Goal: Task Accomplishment & Management: Use online tool/utility

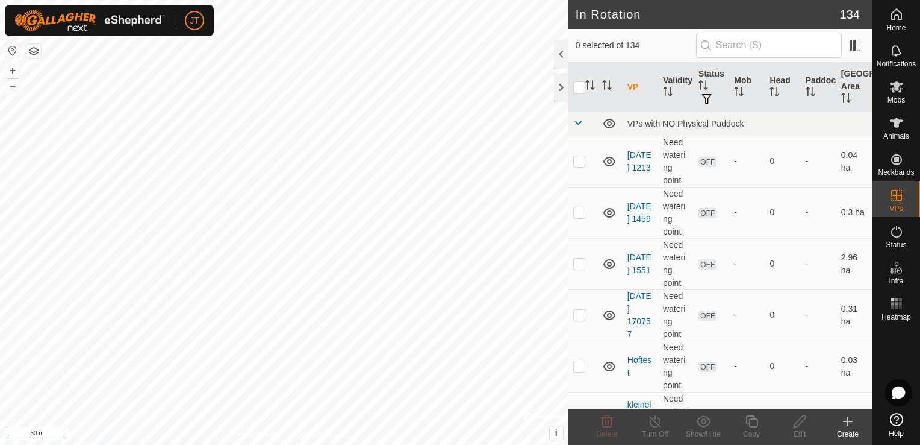
checkbox input "true"
click at [750, 431] on div "Copy" at bounding box center [752, 433] width 48 height 11
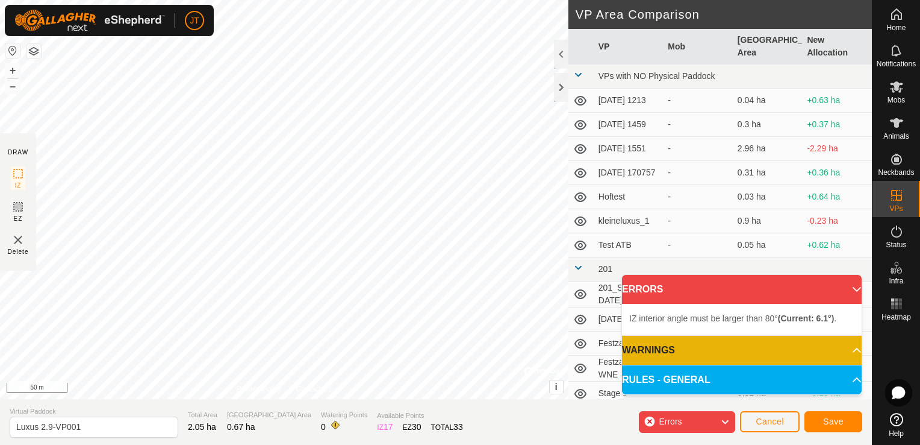
click at [568, 177] on div "DRAW IZ EZ Delete Privacy Policy Contact Us IZ interior angle must be larger th…" at bounding box center [436, 199] width 872 height 399
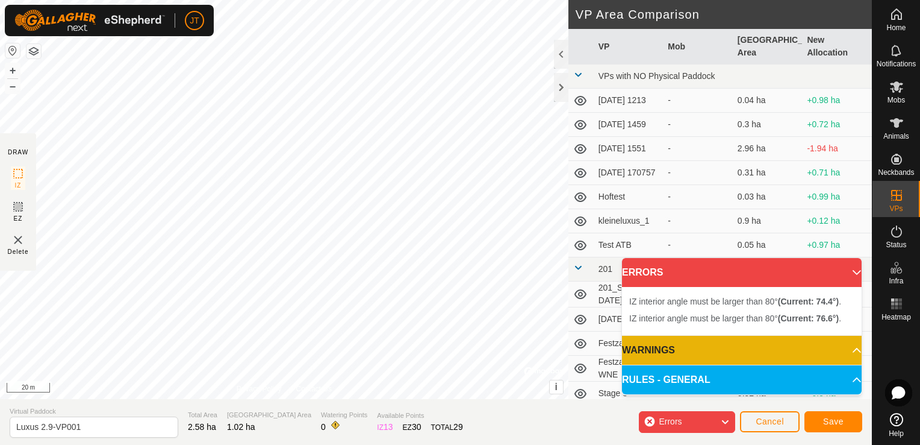
click at [385, 0] on html "JT Home Notifications Mobs Animals Neckbands VPs Status Infra Heatmap Help DRAW…" at bounding box center [460, 222] width 920 height 445
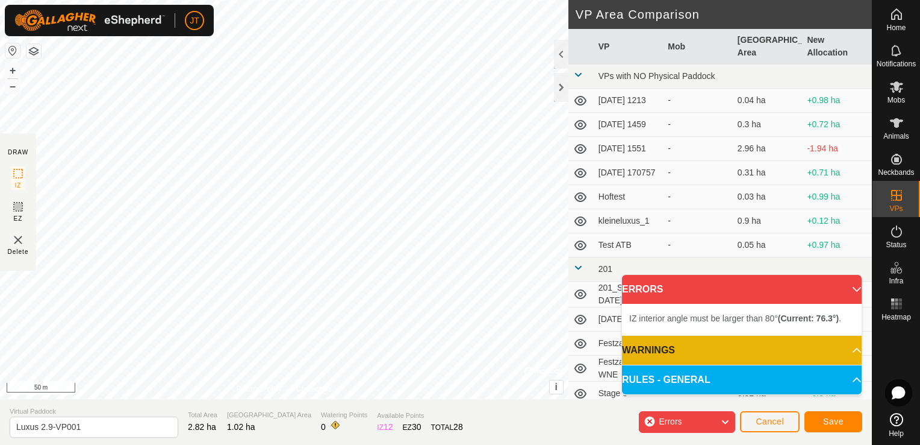
click at [448, 195] on div "IZ interior angle must be larger than 80° (Current: 76.3°) . + – ⇧ i © Mapbox ,…" at bounding box center [284, 199] width 569 height 399
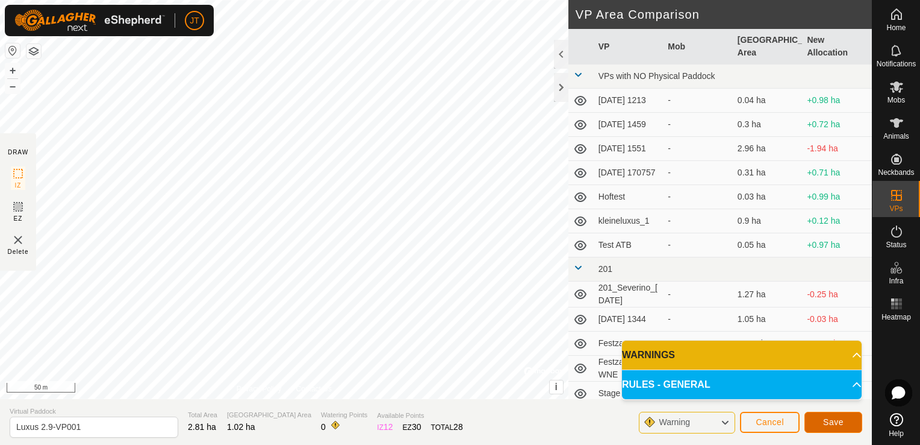
click at [817, 423] on button "Save" at bounding box center [834, 421] width 58 height 21
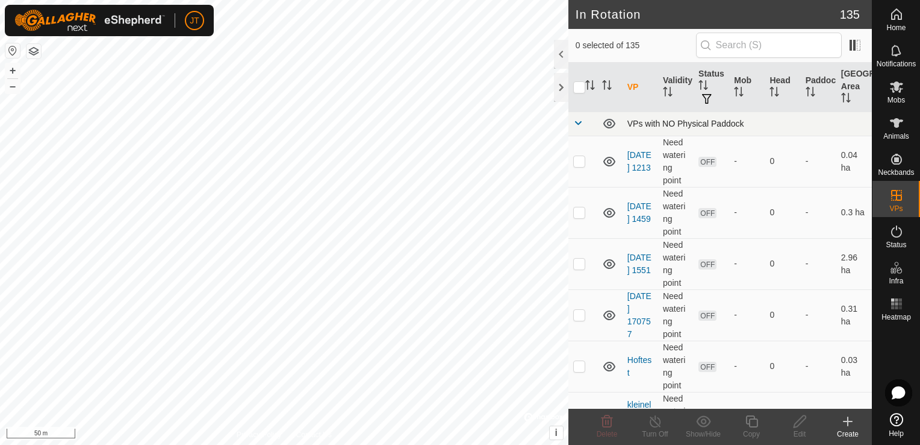
click at [579, 124] on span at bounding box center [578, 123] width 10 height 10
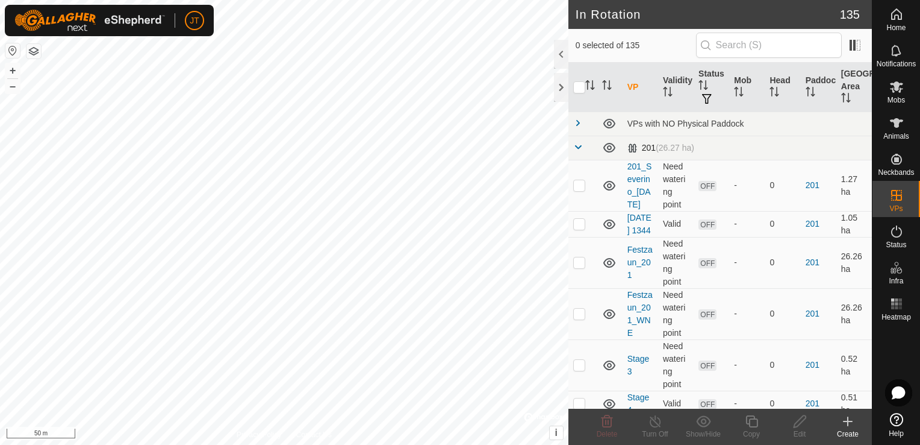
click at [579, 143] on span at bounding box center [578, 147] width 10 height 10
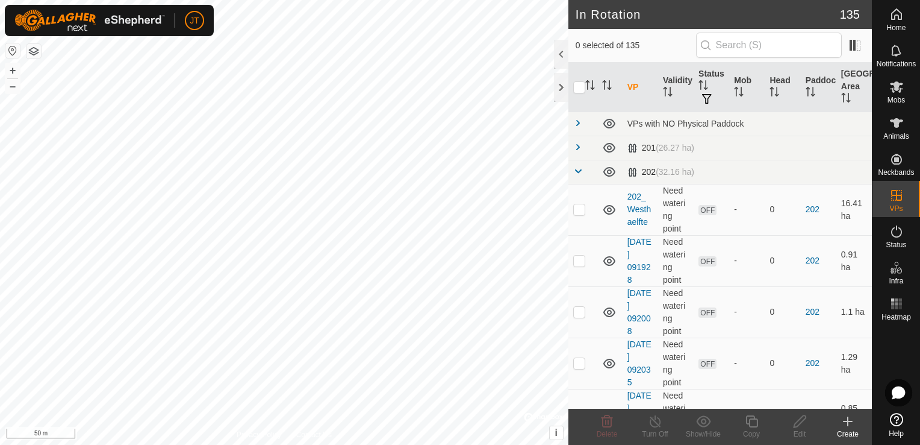
click at [579, 172] on span at bounding box center [578, 171] width 10 height 10
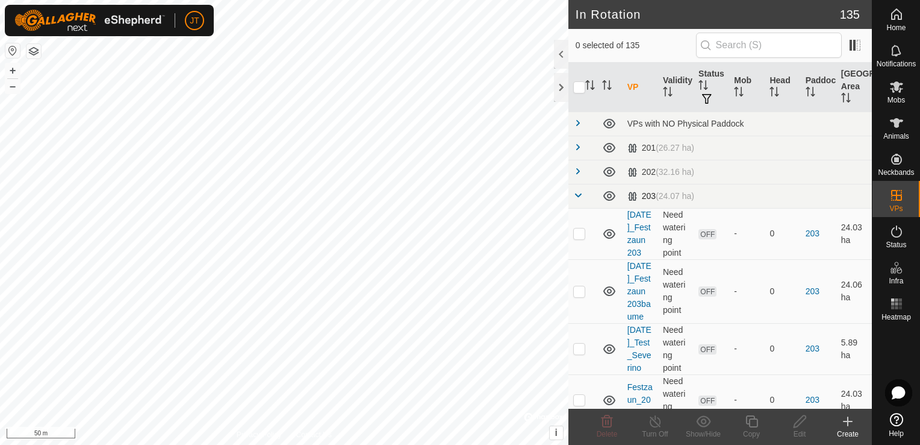
click at [579, 196] on span at bounding box center [578, 195] width 10 height 10
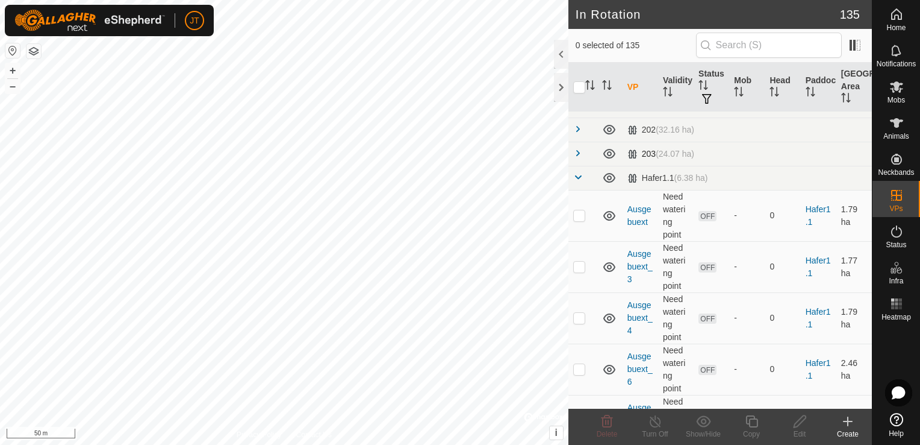
scroll to position [60, 0]
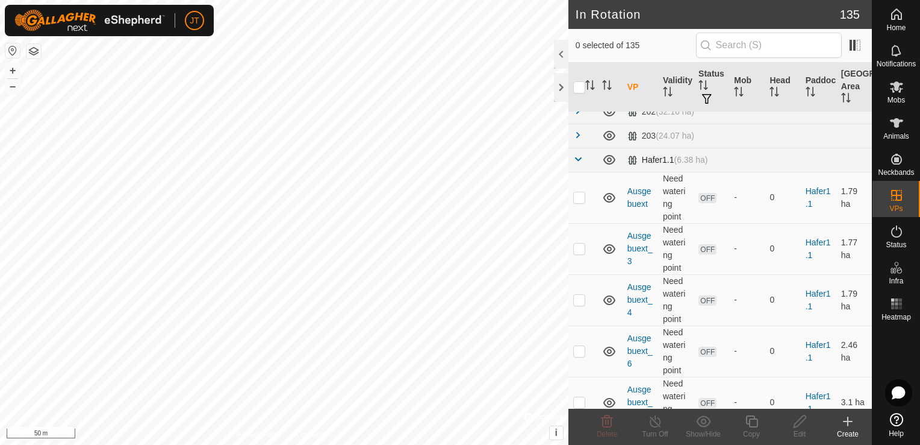
click at [579, 161] on span at bounding box center [578, 159] width 10 height 10
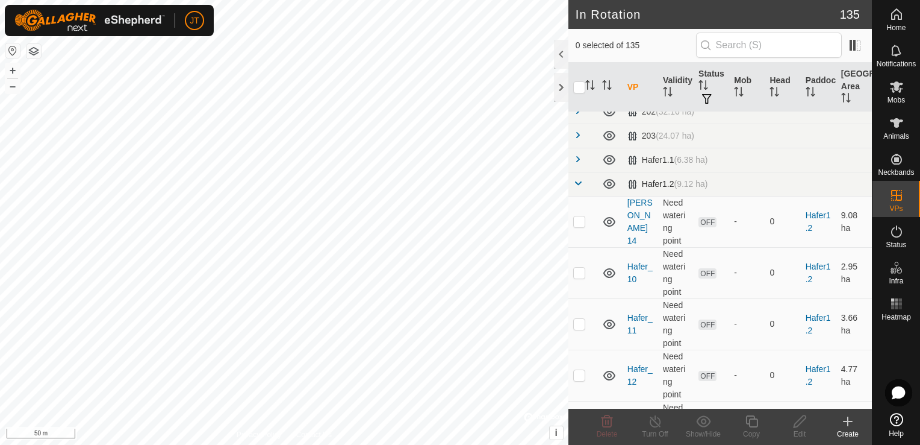
click at [579, 183] on span at bounding box center [578, 183] width 10 height 10
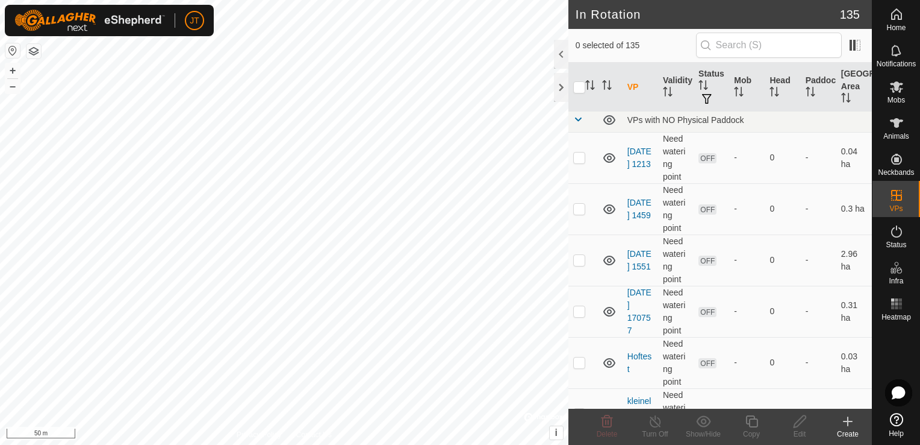
scroll to position [0, 0]
click at [578, 124] on span at bounding box center [578, 123] width 10 height 10
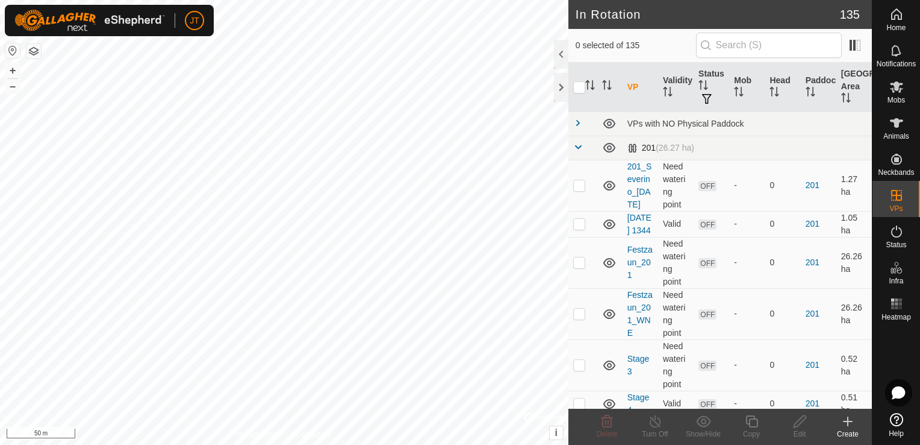
click at [577, 149] on span at bounding box center [578, 147] width 10 height 10
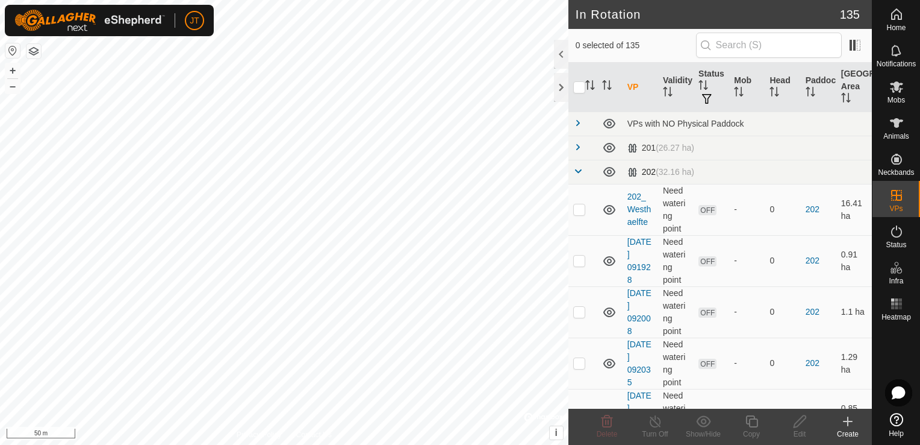
click at [576, 175] on span at bounding box center [578, 171] width 10 height 10
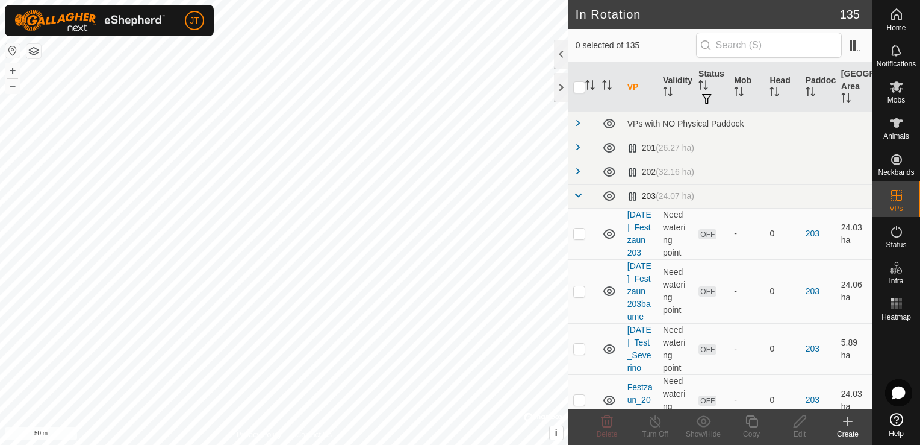
click at [578, 191] on span at bounding box center [578, 195] width 10 height 10
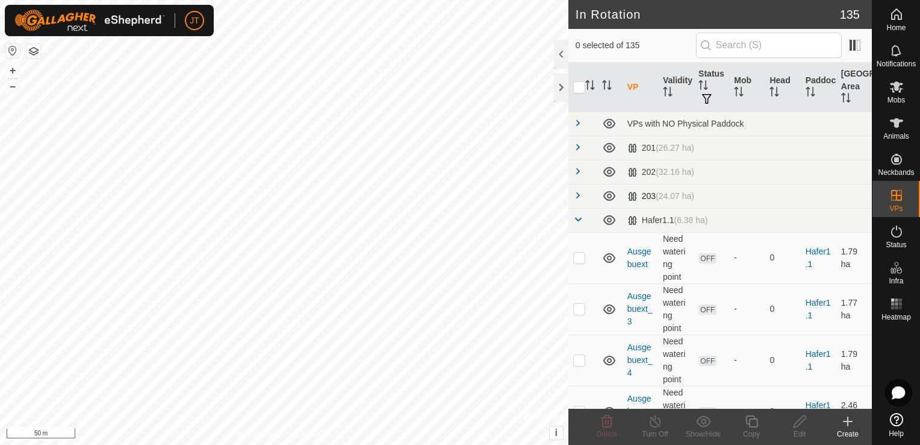
scroll to position [60, 0]
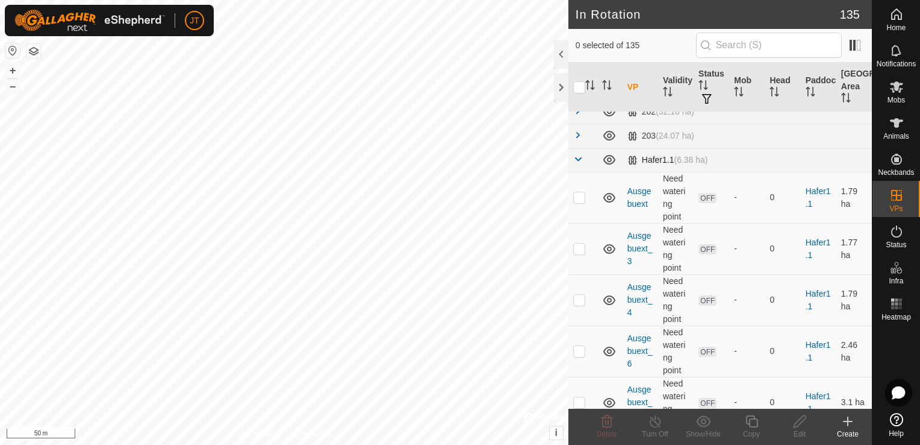
click at [578, 158] on span at bounding box center [578, 159] width 10 height 10
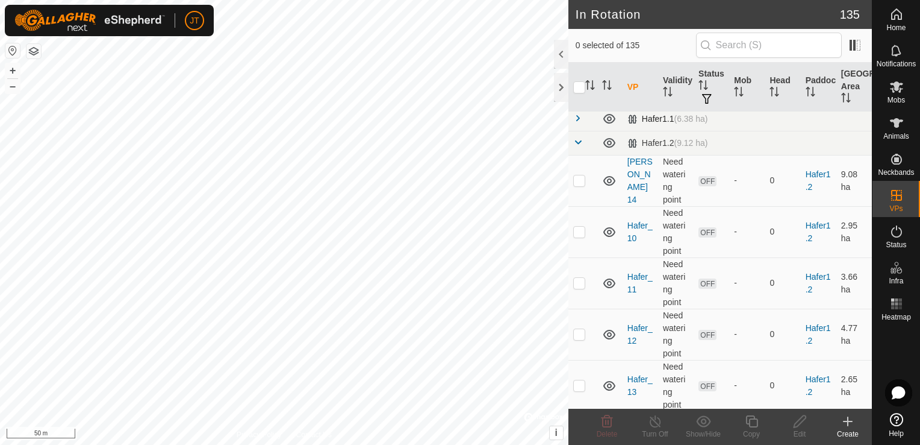
scroll to position [120, 0]
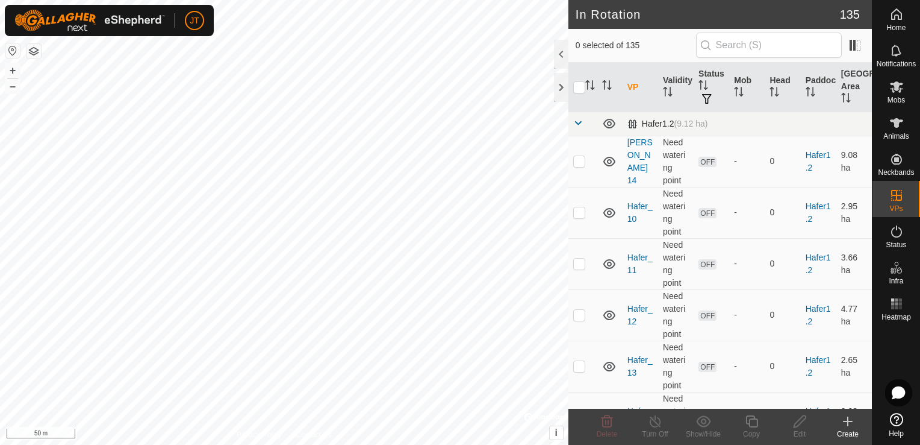
click at [580, 122] on span at bounding box center [578, 123] width 10 height 10
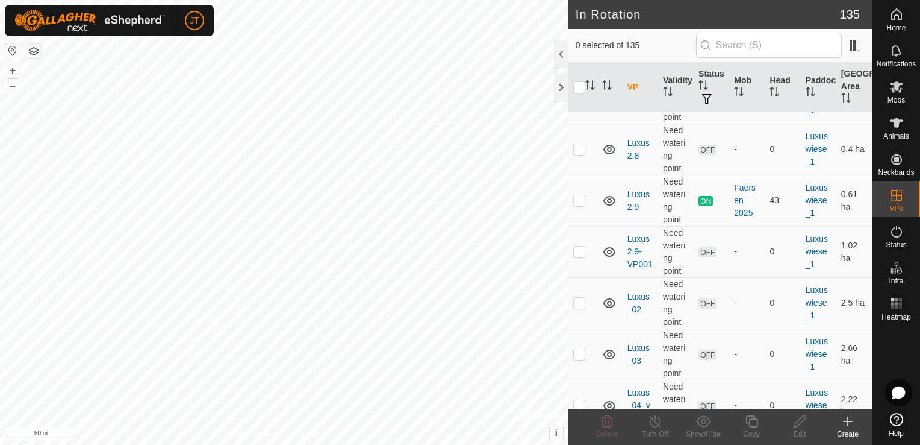
scroll to position [1265, 0]
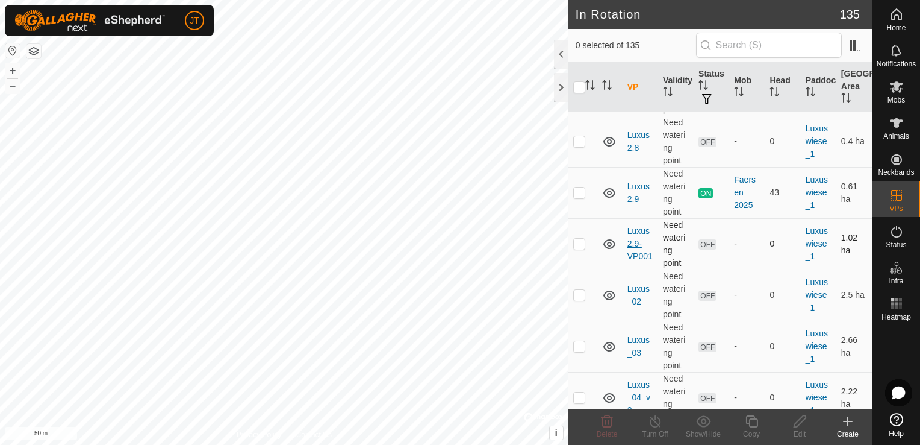
click at [633, 233] on link "Luxus 2.9-VP001" at bounding box center [640, 243] width 25 height 35
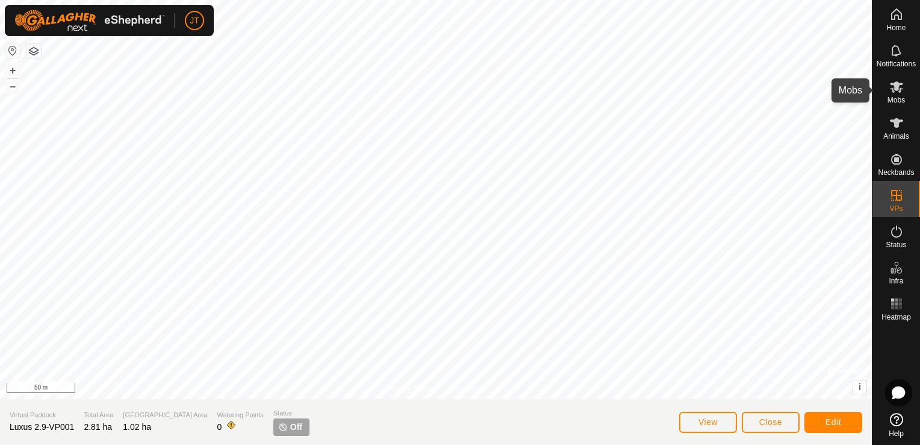
click at [896, 90] on icon at bounding box center [897, 87] width 14 height 14
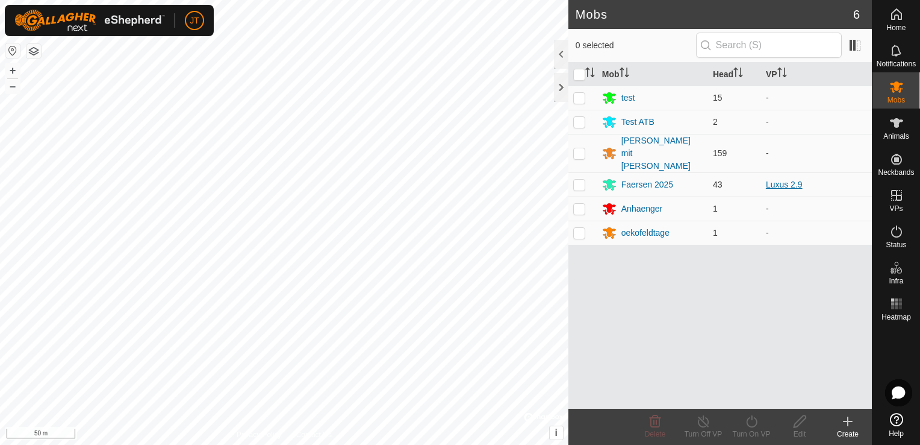
click at [794, 179] on link "Luxus 2.9" at bounding box center [784, 184] width 37 height 10
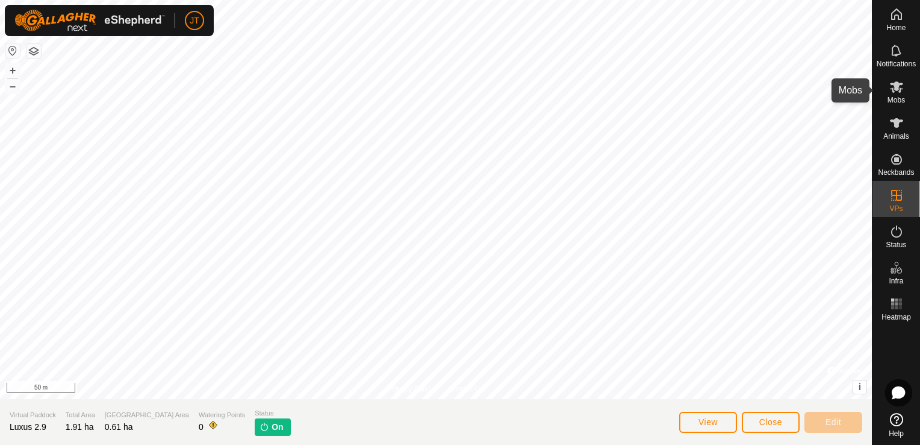
click at [901, 100] on span "Mobs" at bounding box center [896, 99] width 17 height 7
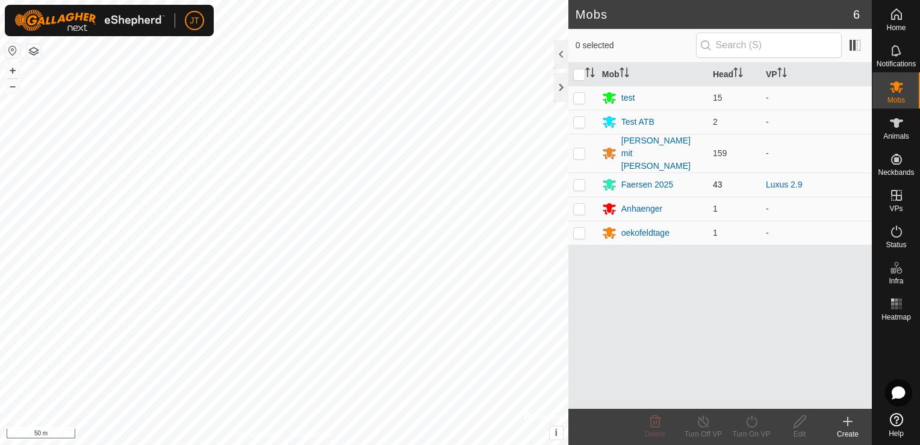
click at [581, 179] on p-checkbox at bounding box center [579, 184] width 12 height 10
checkbox input "true"
click at [758, 435] on div "Turn On VP" at bounding box center [752, 433] width 48 height 11
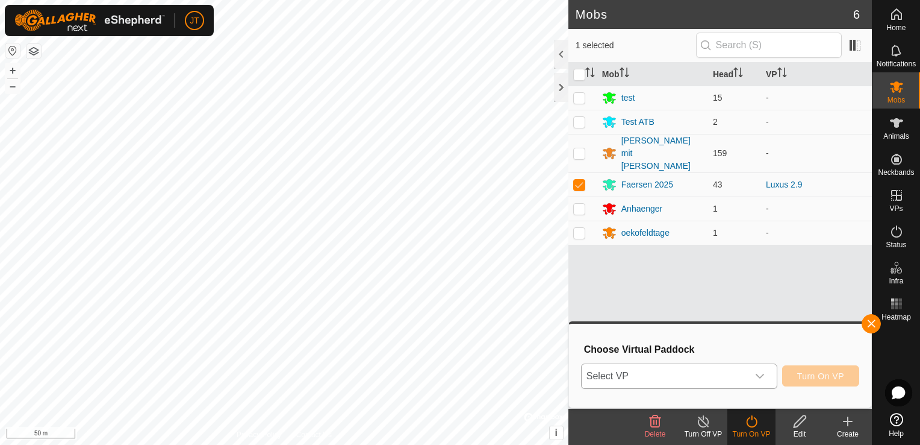
click at [771, 380] on div "dropdown trigger" at bounding box center [760, 376] width 24 height 24
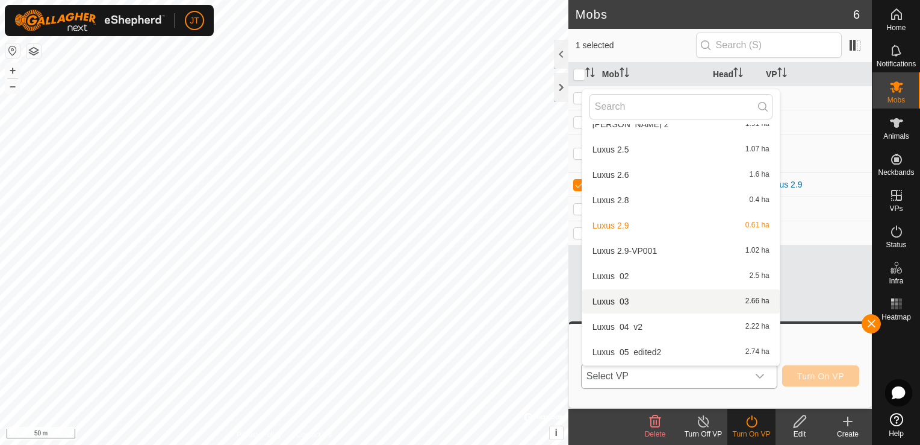
scroll to position [2530, 0]
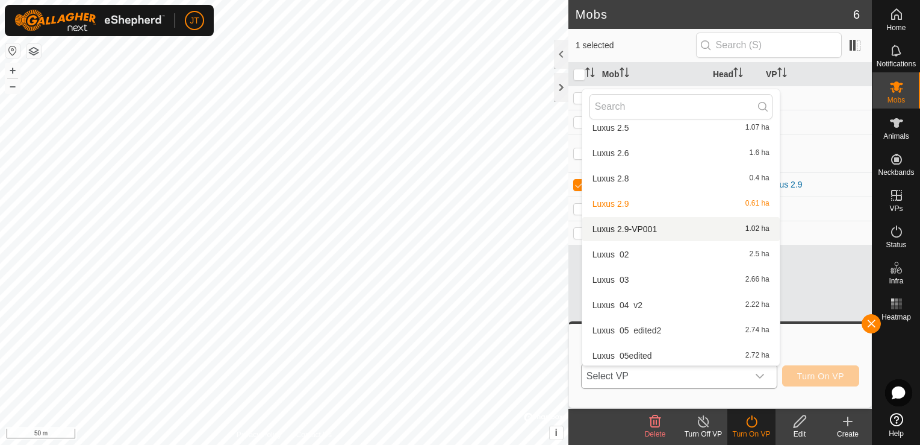
click at [661, 232] on li "Luxus 2.9-VP001 1.02 ha" at bounding box center [681, 229] width 198 height 24
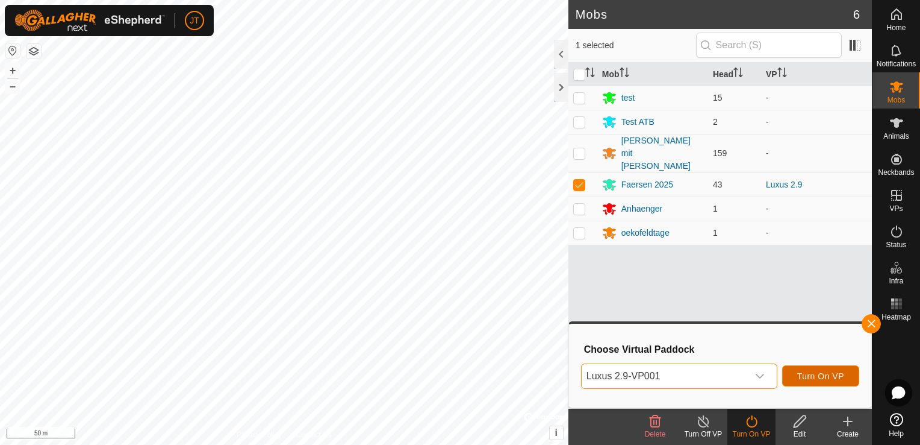
click at [808, 376] on span "Turn On VP" at bounding box center [820, 376] width 47 height 10
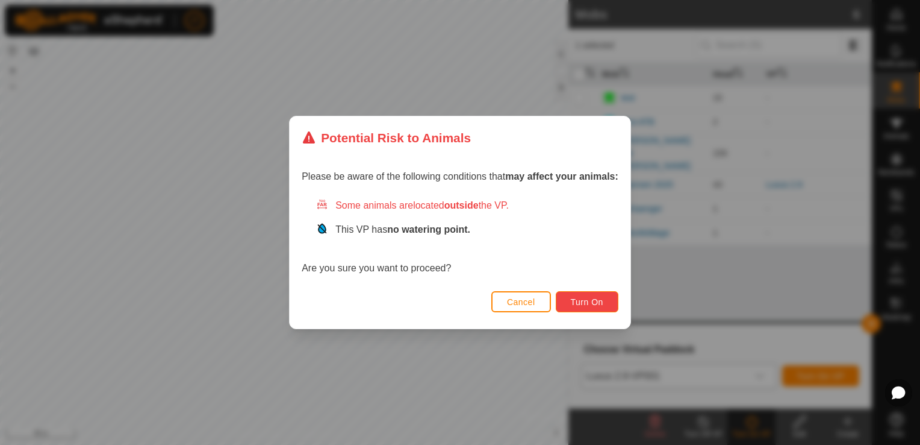
click at [572, 302] on span "Turn On" at bounding box center [587, 302] width 33 height 10
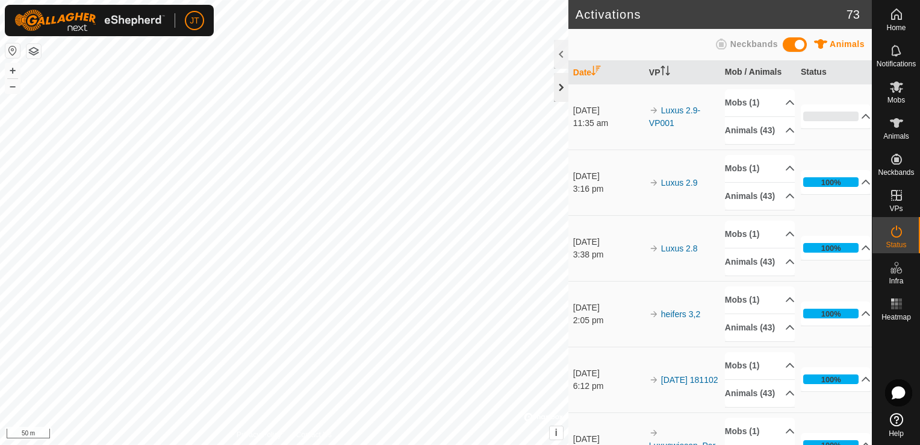
click at [559, 97] on div at bounding box center [561, 87] width 14 height 29
